Goal: Information Seeking & Learning: Obtain resource

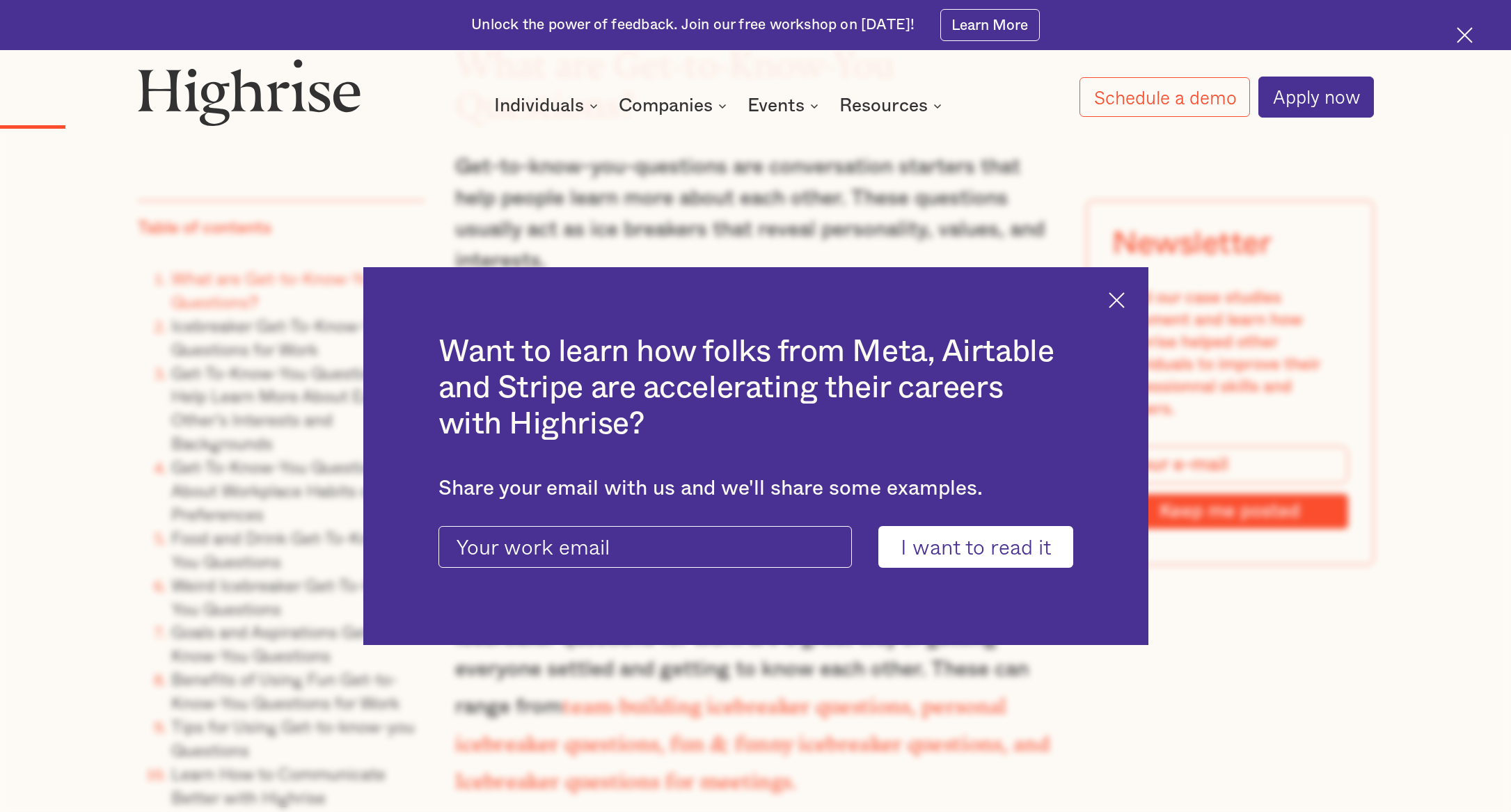
scroll to position [2031, 0]
click at [1122, 309] on div "Want to learn how folks from Meta, Airtable and Stripe are accelerating their c…" at bounding box center [756, 456] width 785 height 378
click at [1125, 296] on img at bounding box center [1116, 299] width 16 height 16
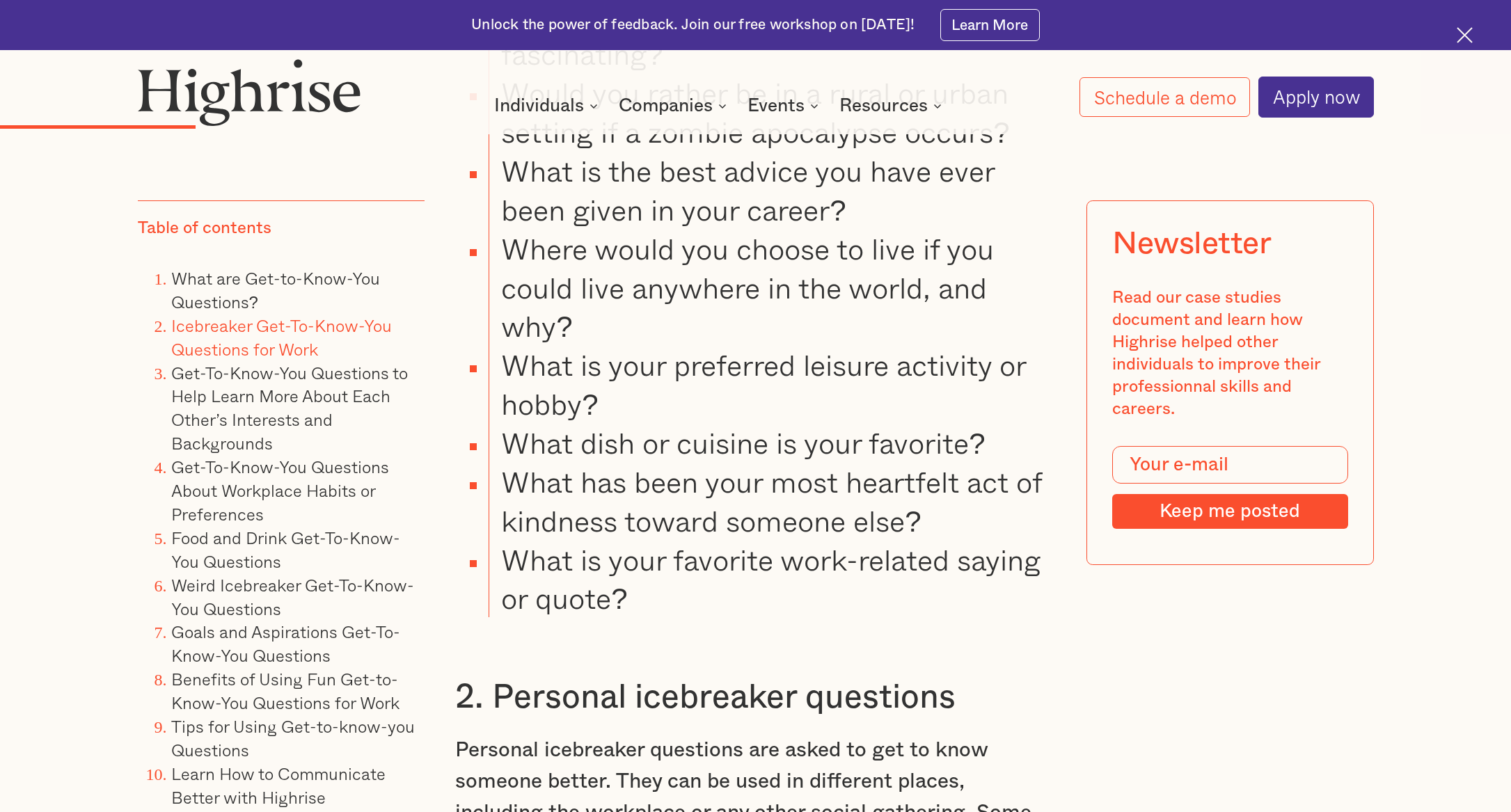
scroll to position [3573, 0]
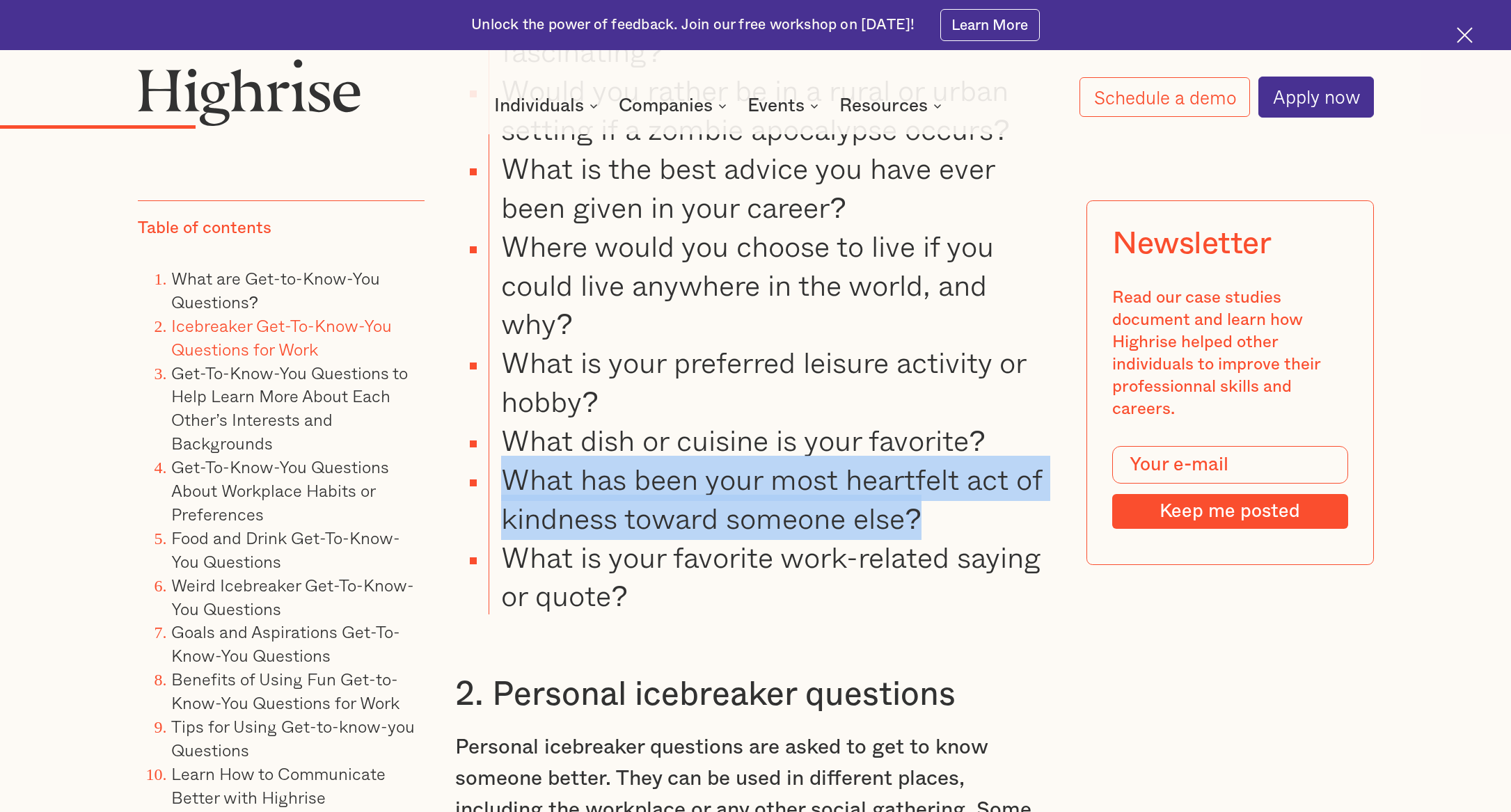
drag, startPoint x: 934, startPoint y: 481, endPoint x: 508, endPoint y: 447, distance: 427.4
click at [508, 459] on li "What has been your most heartfelt act of kindness toward someone else?" at bounding box center [772, 498] width 567 height 78
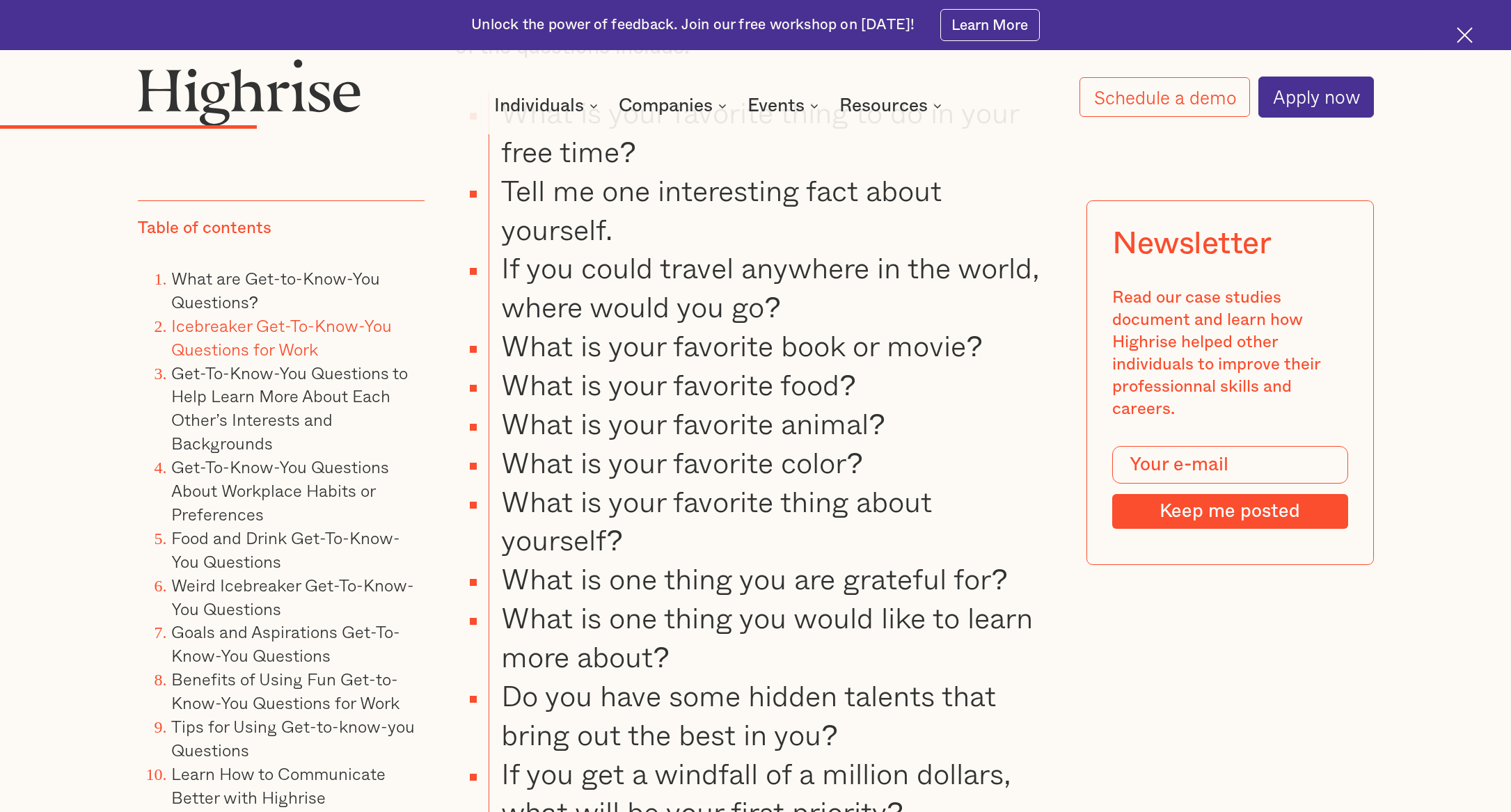
scroll to position [4451, 0]
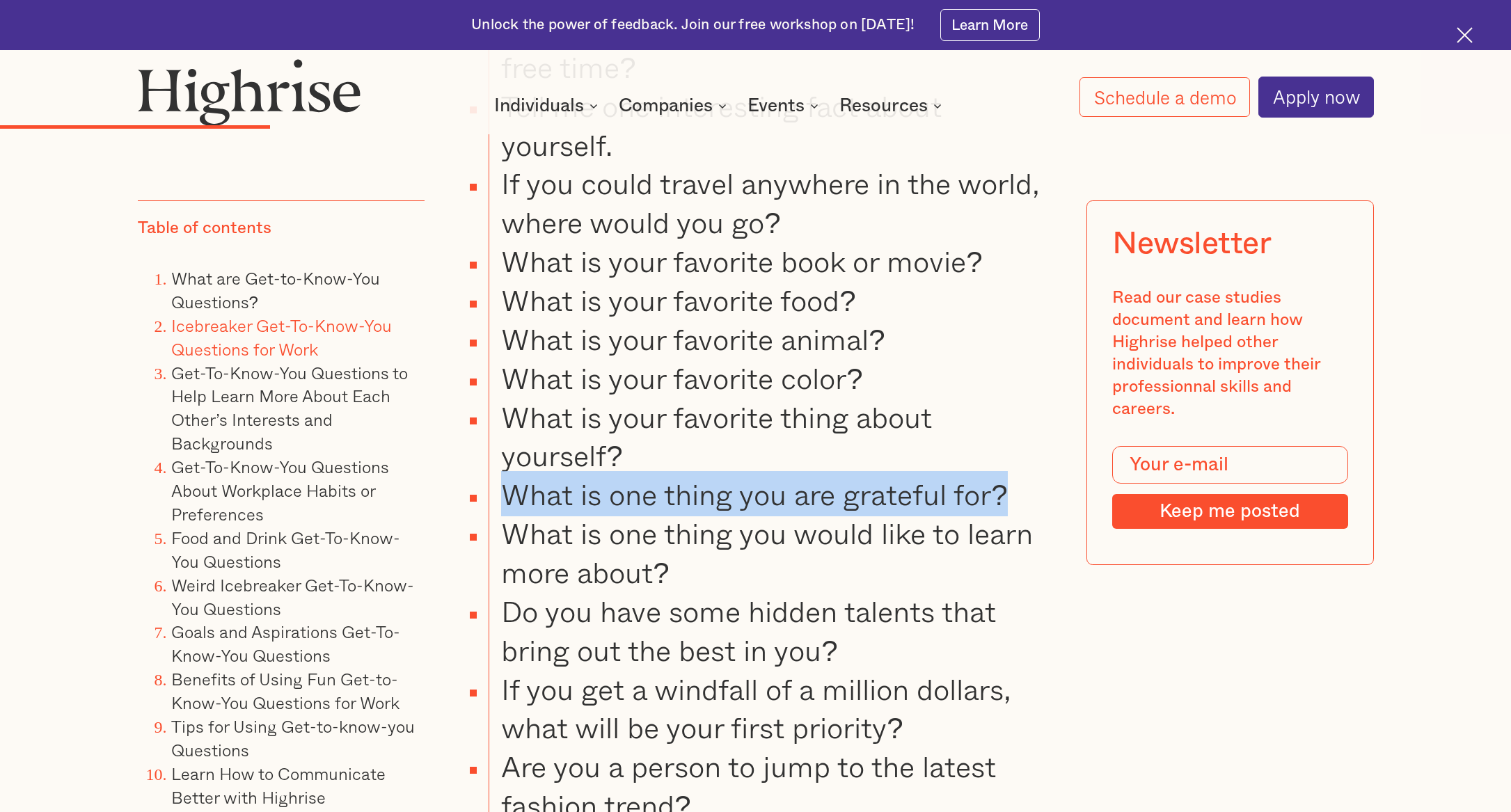
drag, startPoint x: 1016, startPoint y: 461, endPoint x: 508, endPoint y: 467, distance: 508.0
click at [508, 475] on li "What is one thing you are grateful for?" at bounding box center [772, 494] width 567 height 39
copy li "What is one thing you are grateful for?"
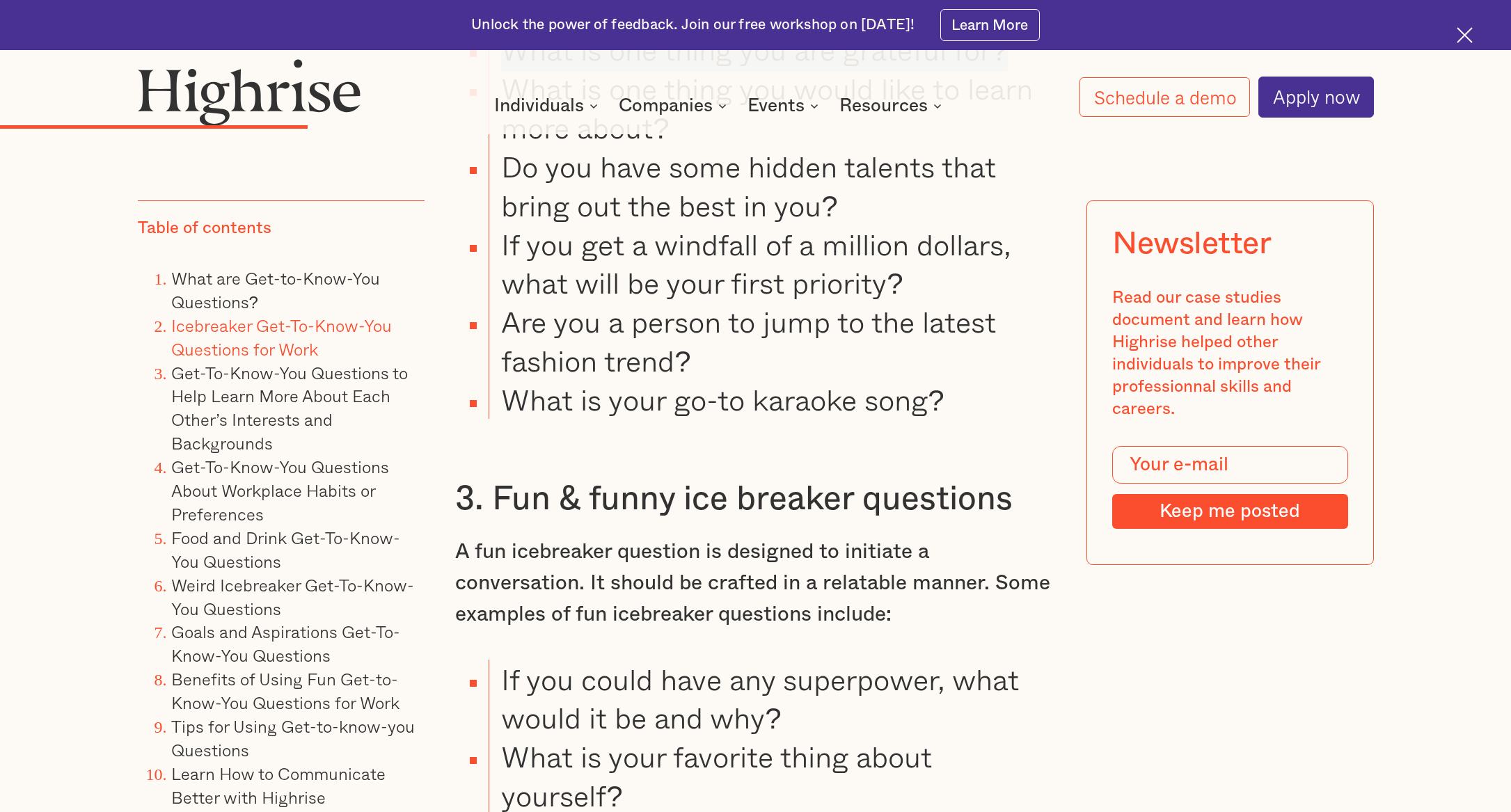
scroll to position [4898, 0]
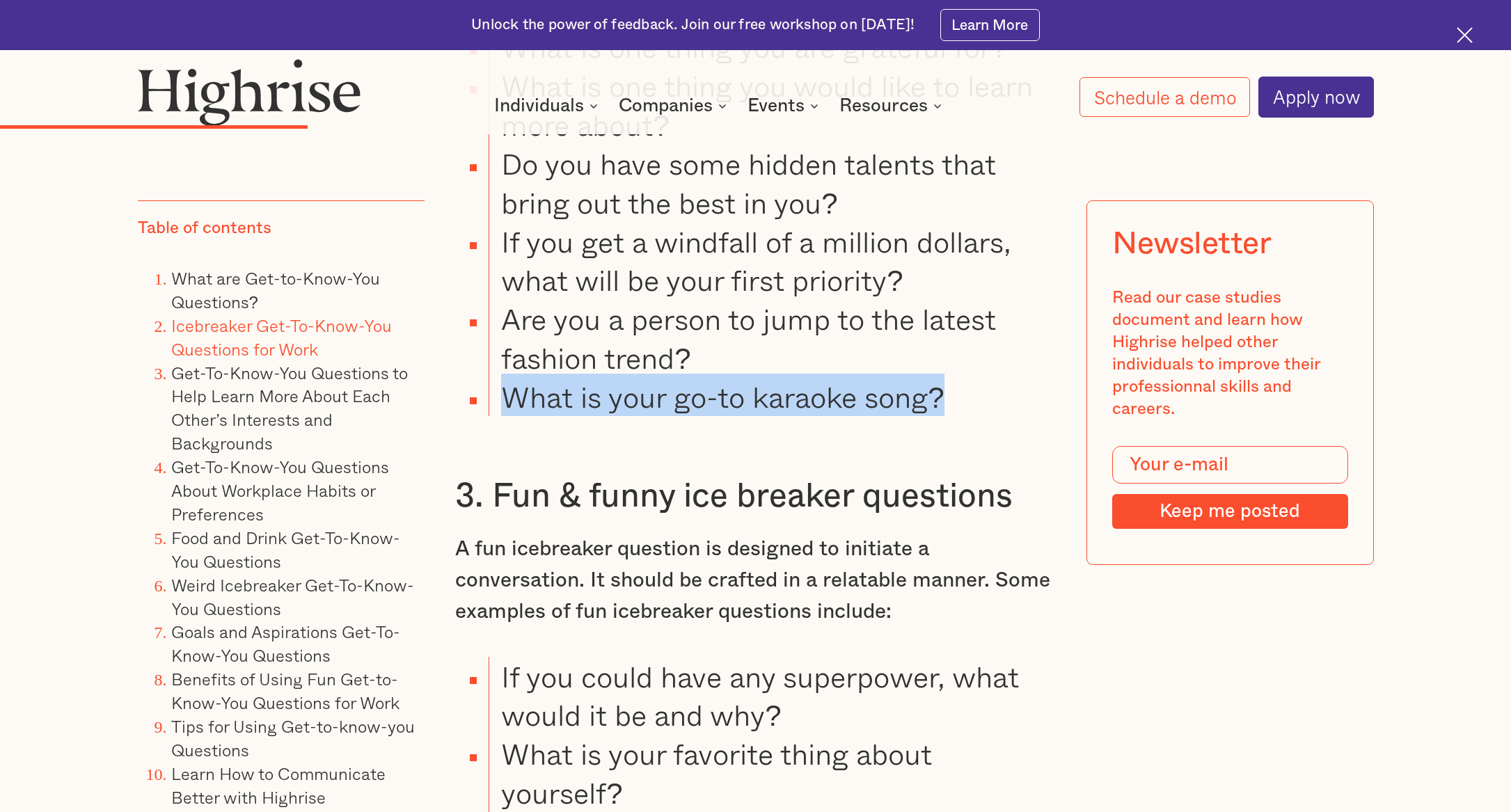
drag, startPoint x: 981, startPoint y: 364, endPoint x: 510, endPoint y: 373, distance: 471.1
click at [510, 377] on li "What is your go-to karaoke song?" at bounding box center [772, 396] width 567 height 39
copy li "What is your go-to karaoke song?"
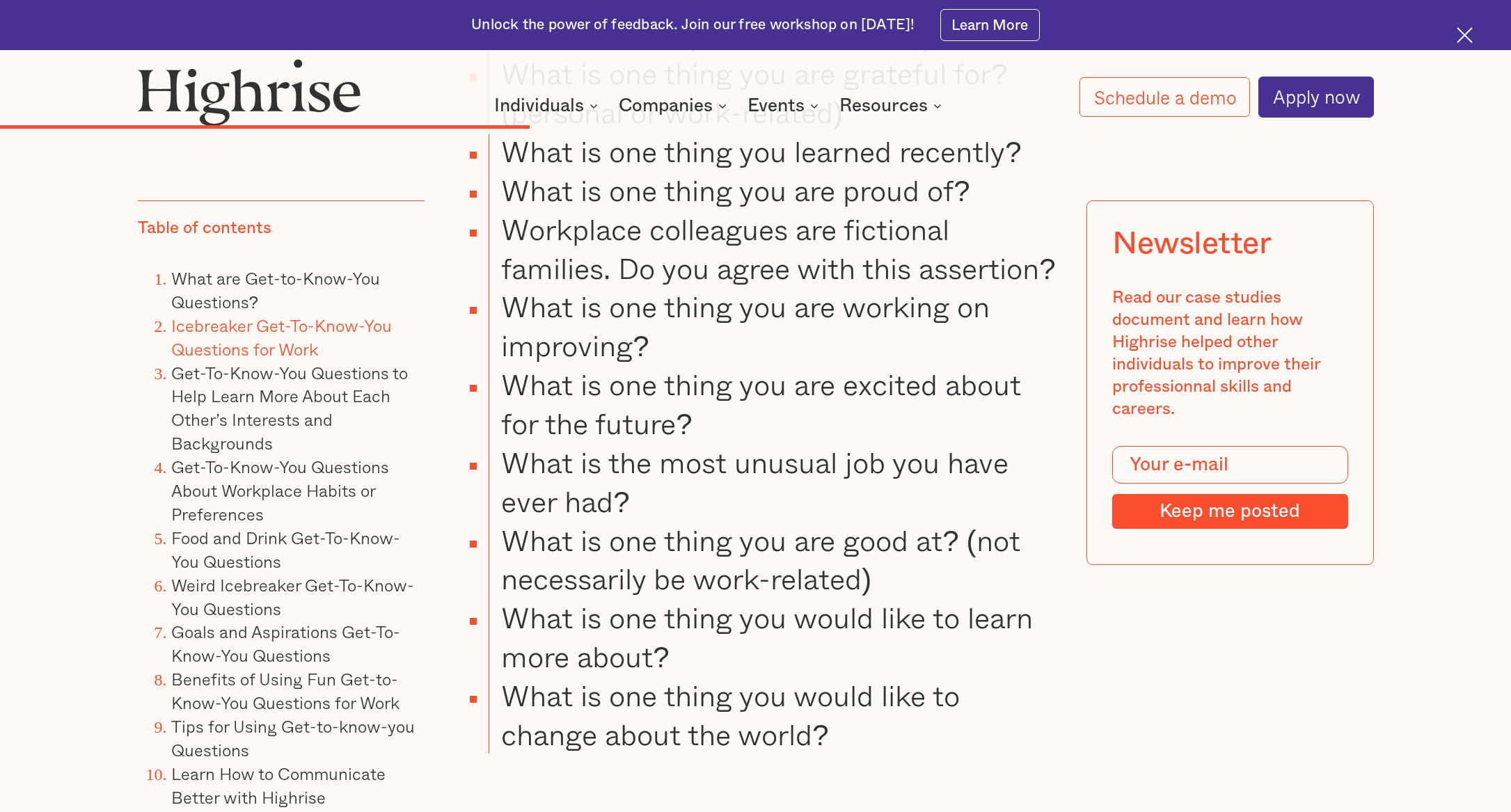
scroll to position [7685, 0]
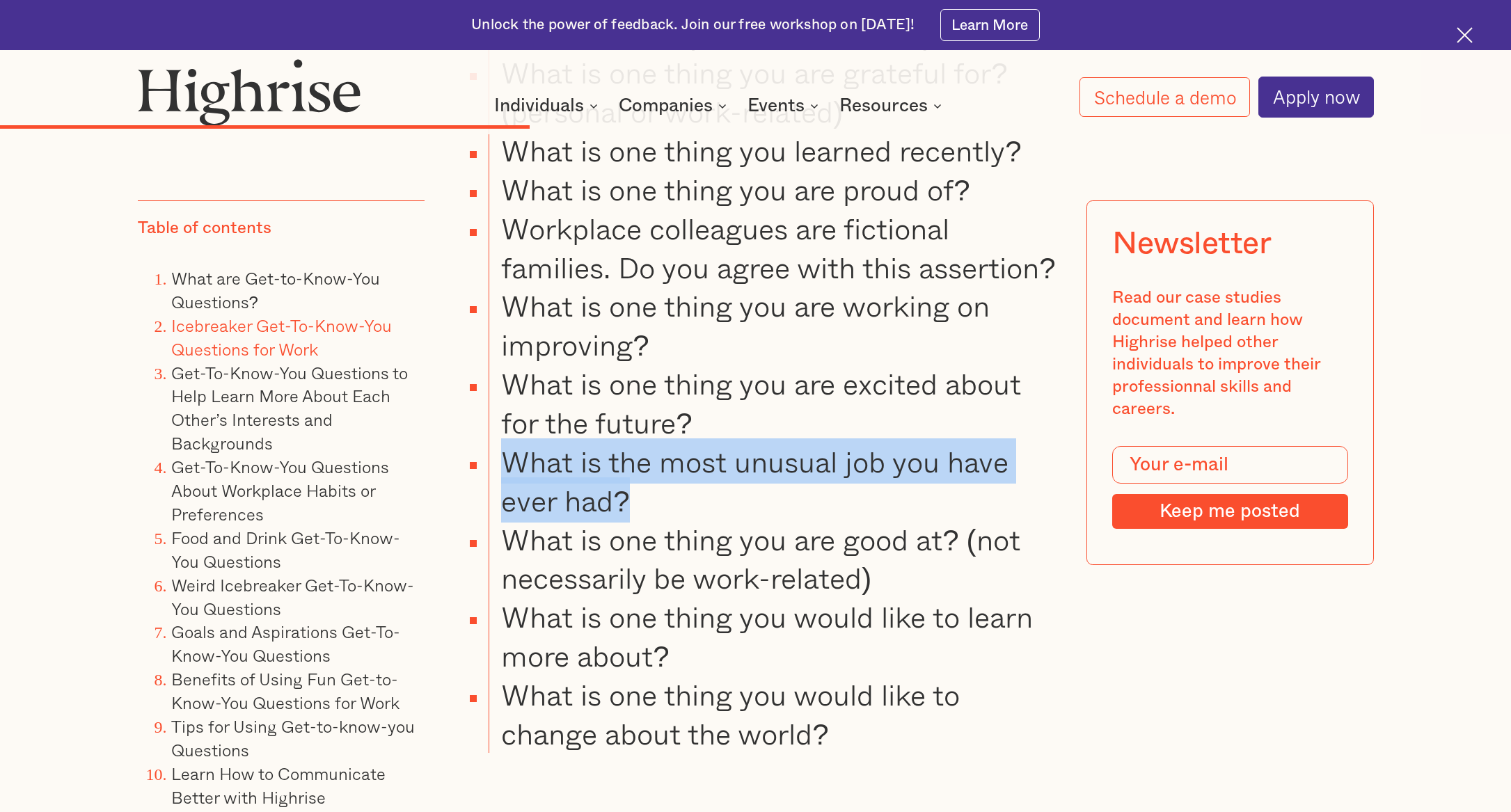
drag, startPoint x: 631, startPoint y: 505, endPoint x: 511, endPoint y: 476, distance: 123.5
click at [511, 476] on li "What is the most unusual job you have ever had?" at bounding box center [772, 481] width 567 height 78
copy li "What is the most unusual job you have ever had?"
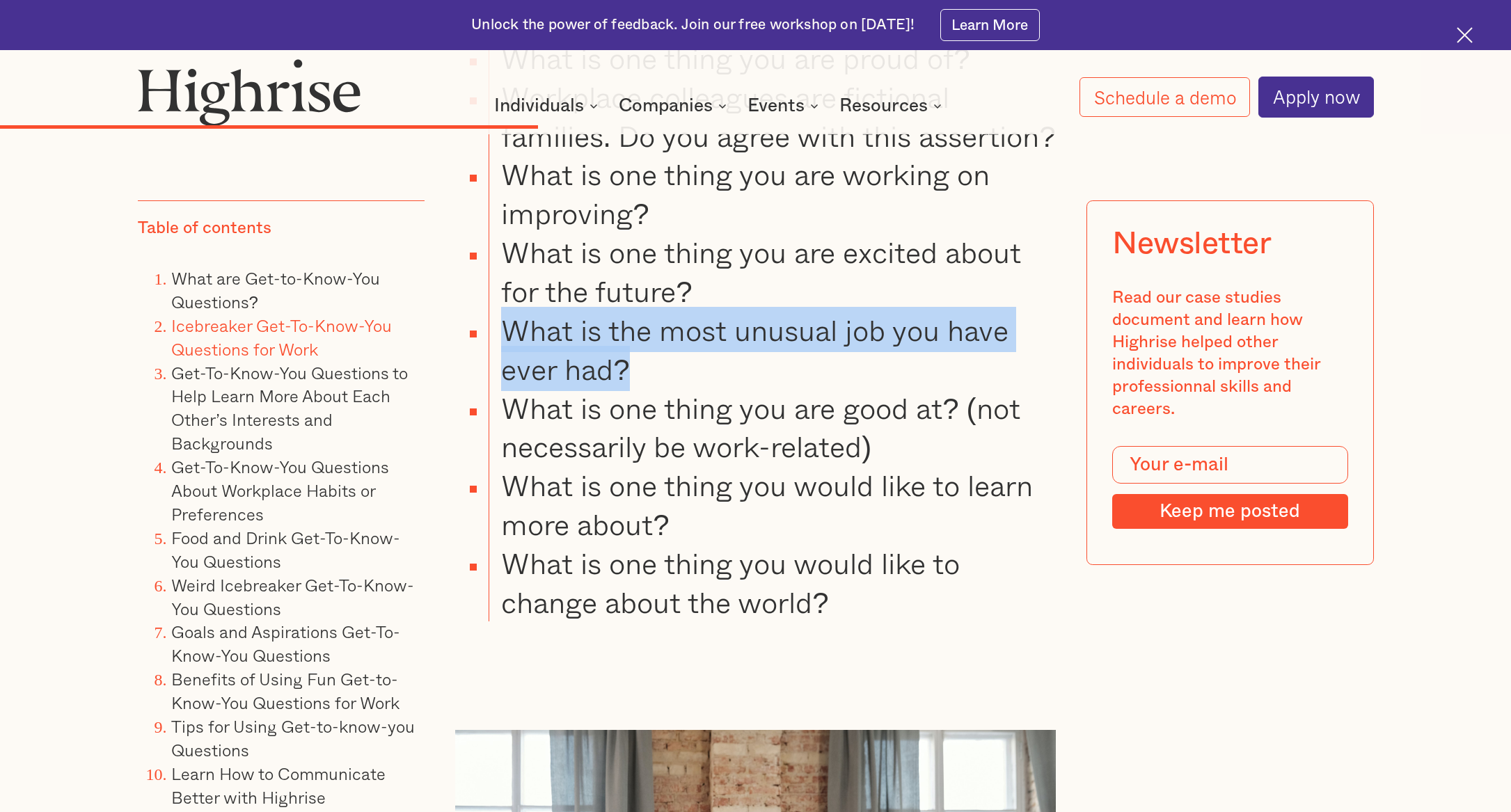
scroll to position [7833, 0]
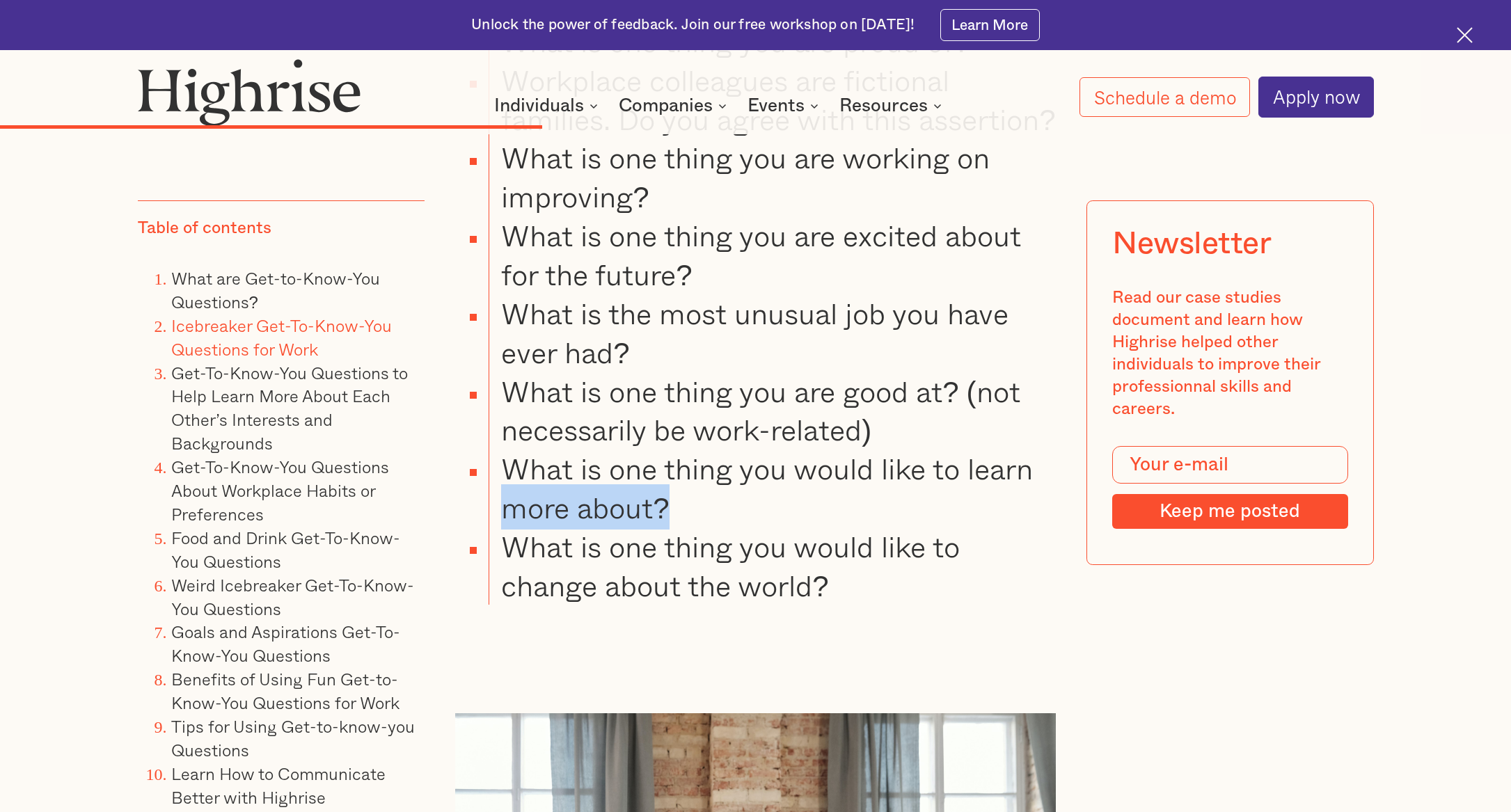
drag, startPoint x: 679, startPoint y: 510, endPoint x: 511, endPoint y: 496, distance: 168.6
click at [510, 496] on li "What is one thing you would like to learn more about?" at bounding box center [772, 488] width 567 height 78
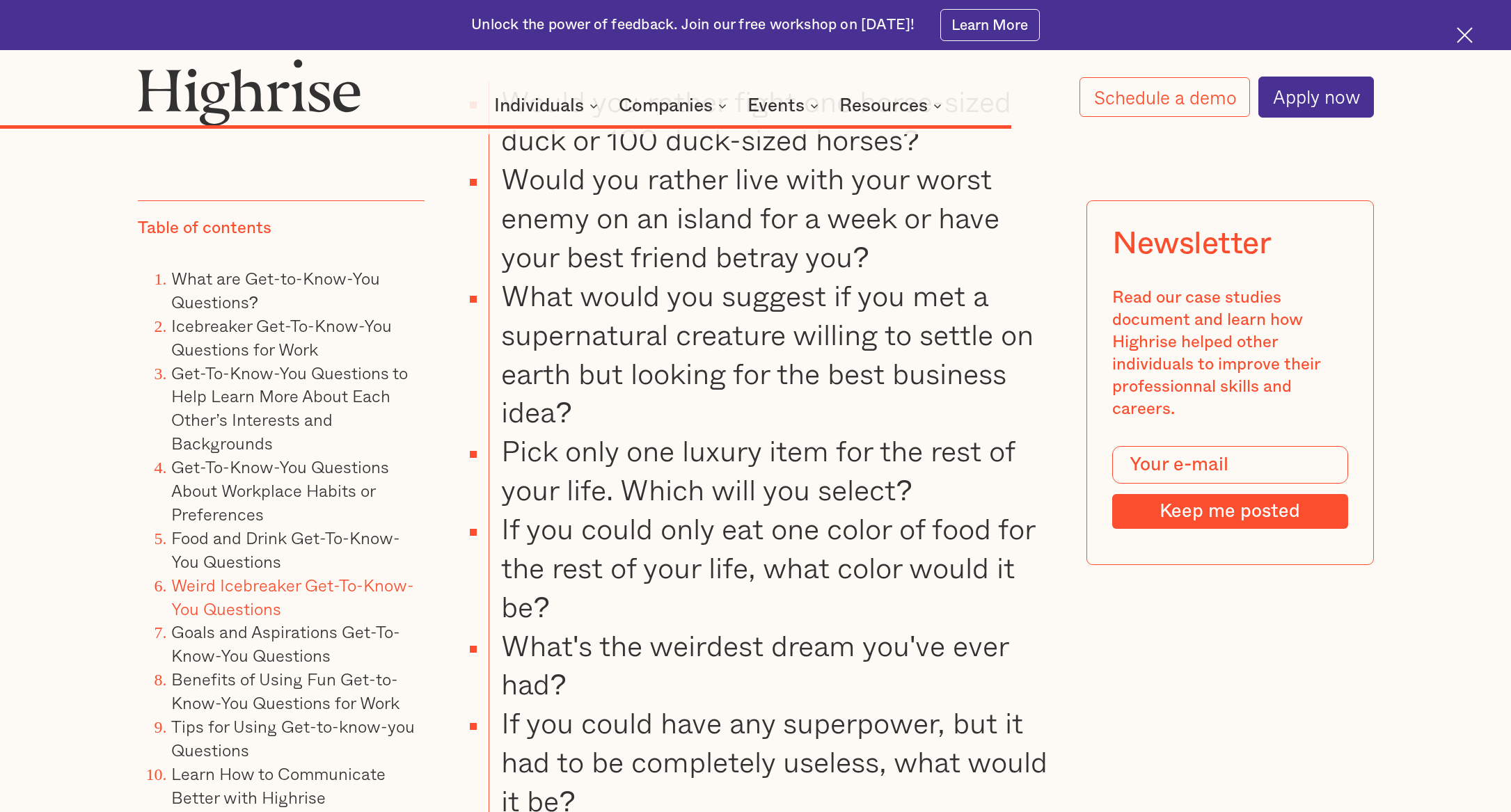
scroll to position [13501, 0]
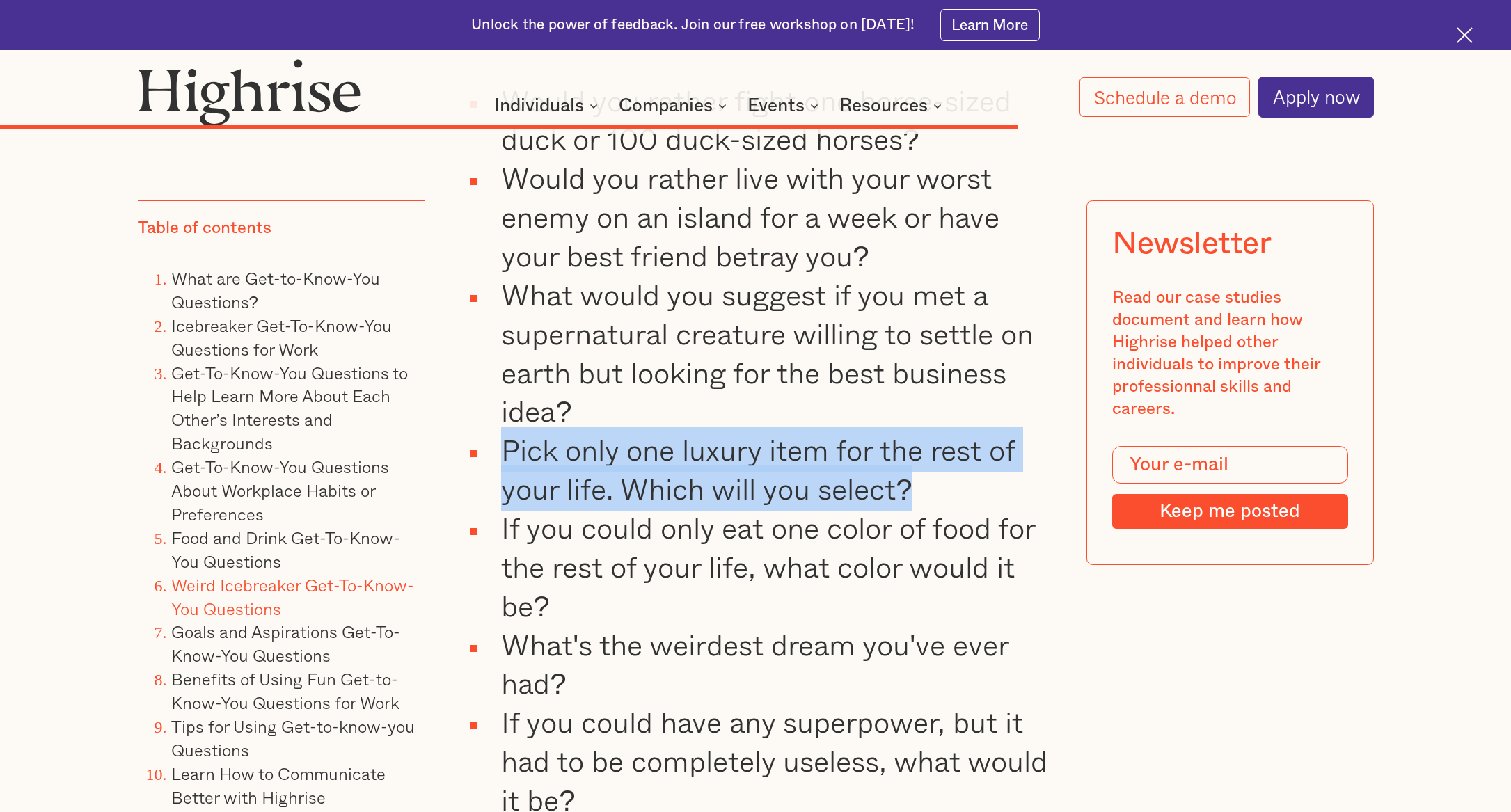
drag, startPoint x: 932, startPoint y: 555, endPoint x: 507, endPoint y: 525, distance: 426.1
click at [507, 508] on li "Pick only one luxury item for the rest of your life. Which will you select?" at bounding box center [772, 469] width 567 height 78
copy li "Pick only one luxury item for the rest of your life. Which will you select?"
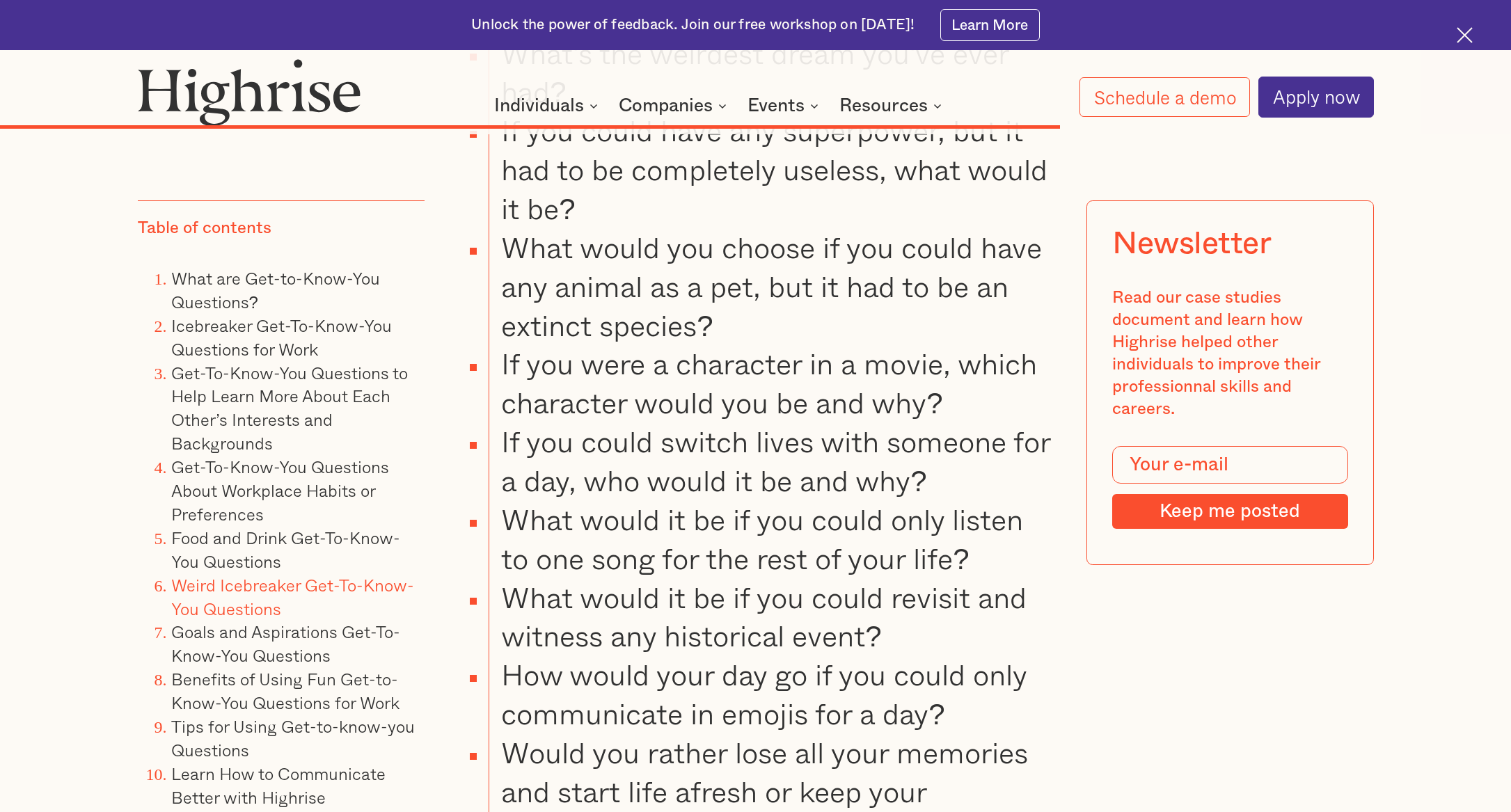
scroll to position [14093, 0]
